Goal: Information Seeking & Learning: Find specific fact

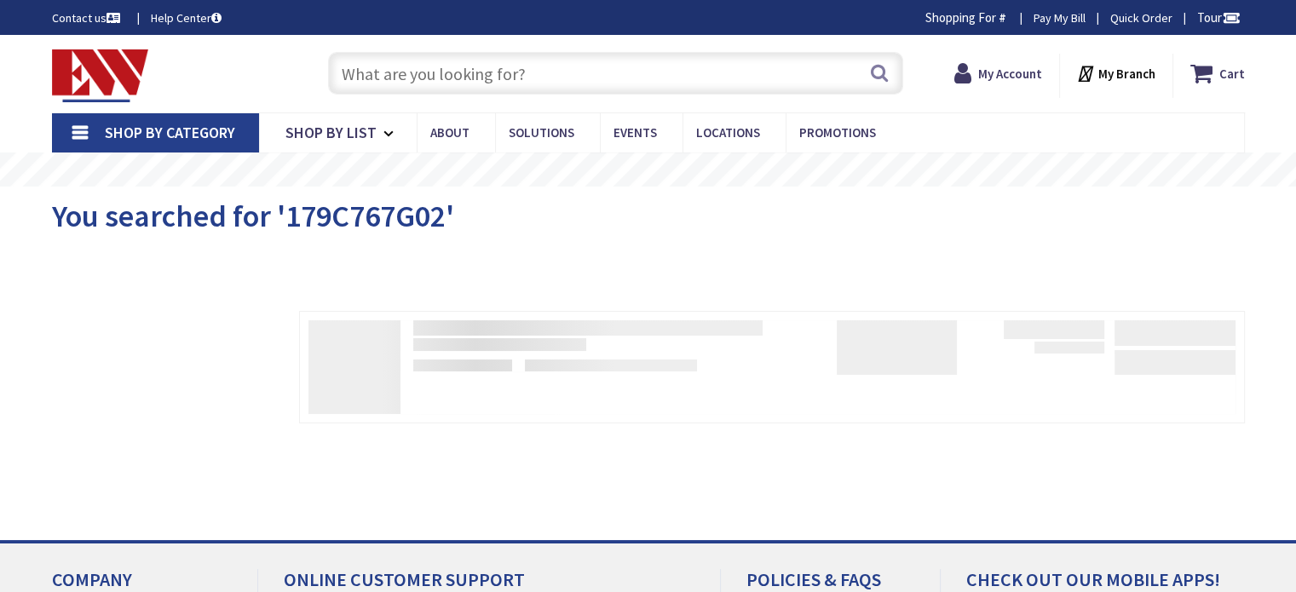
click at [777, 71] on input "text" at bounding box center [615, 73] width 575 height 43
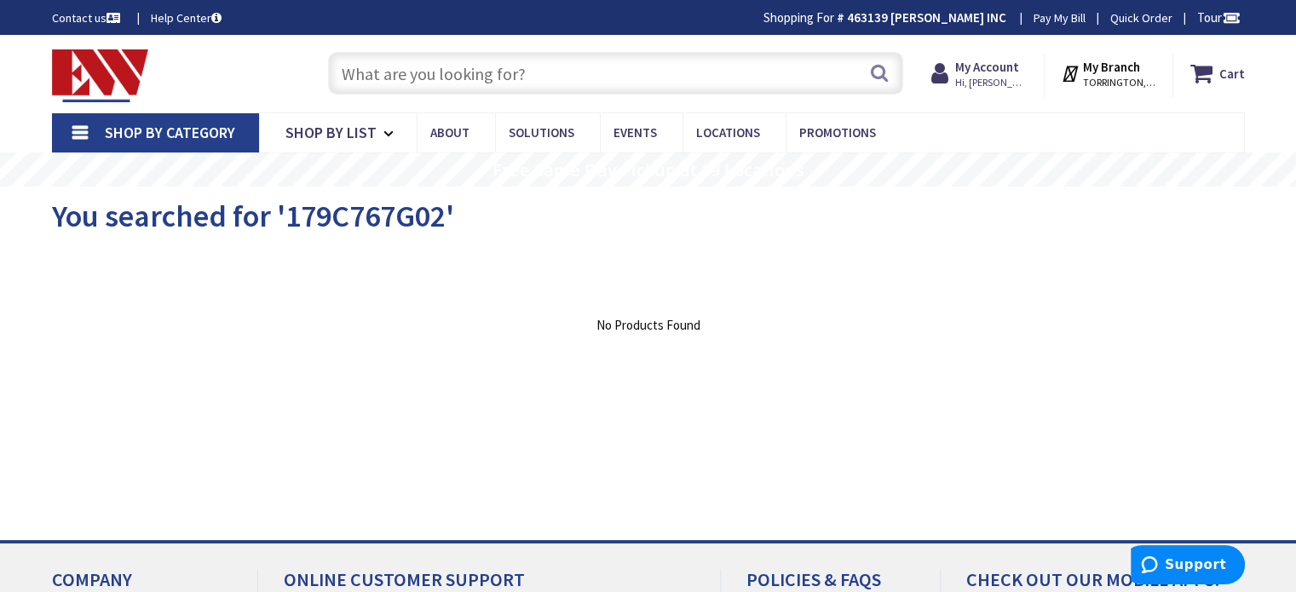
paste input "AMR1"
type input "AMR1"
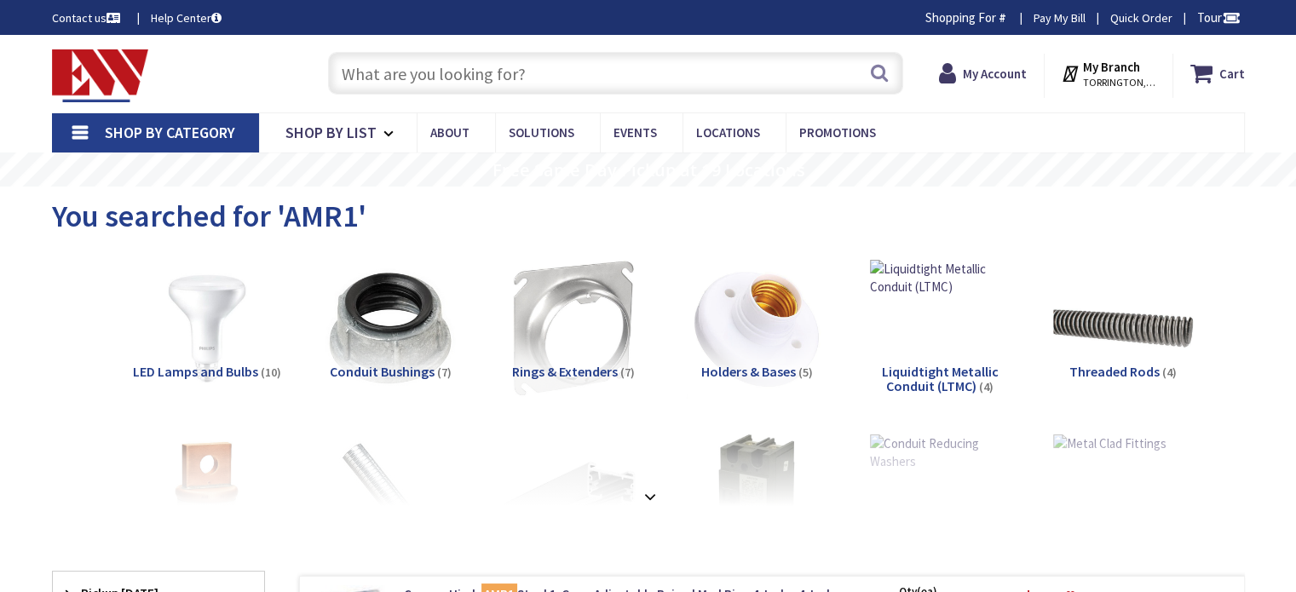
click at [487, 77] on input "text" at bounding box center [615, 73] width 575 height 43
paste input "AMR1"
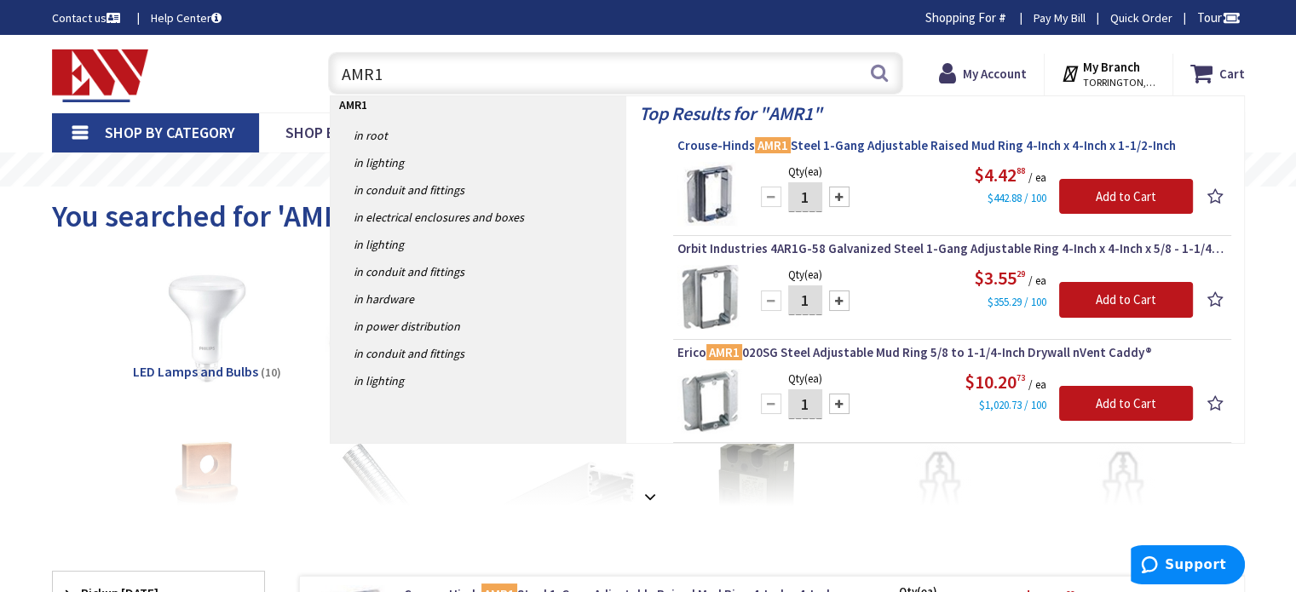
type input "AMR1"
click at [838, 149] on span "[PERSON_NAME] AMR1 Steel 1-Gang Adjustable Raised Mud Ring 4-Inch x 4-Inch x 1-…" at bounding box center [952, 145] width 550 height 17
